Goal: Information Seeking & Learning: Learn about a topic

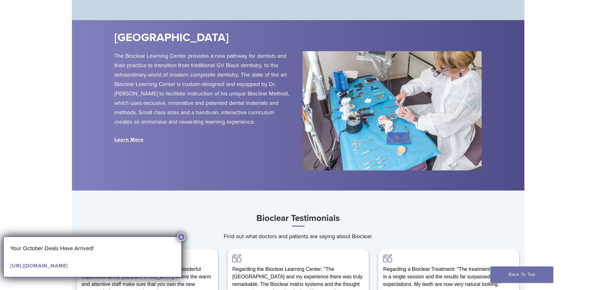
scroll to position [754, 0]
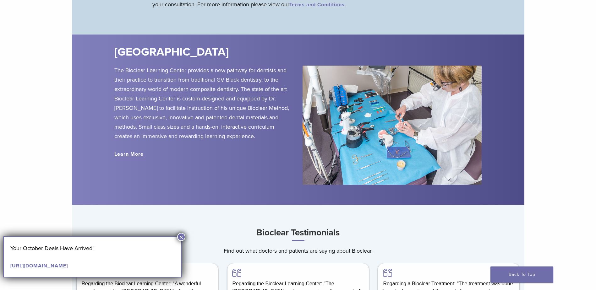
click at [138, 156] on link "Learn More" at bounding box center [128, 154] width 29 height 6
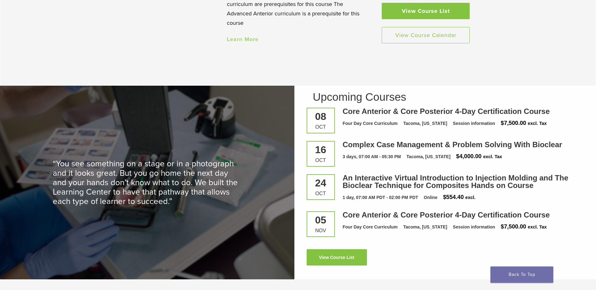
scroll to position [817, 0]
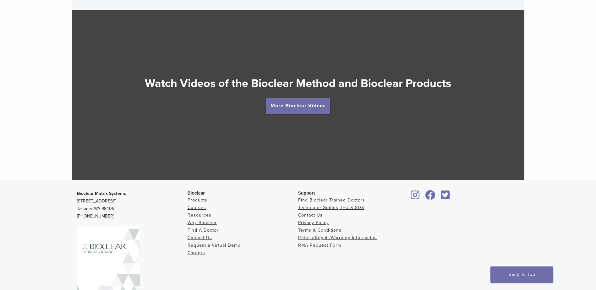
scroll to position [1165, 0]
